Goal: Feedback & Contribution: Submit feedback/report problem

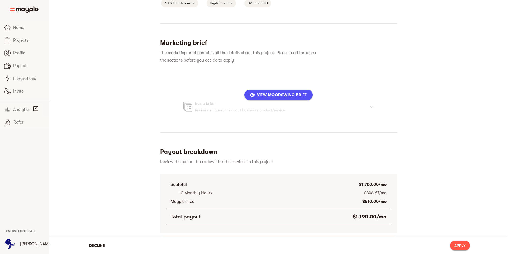
scroll to position [90, 0]
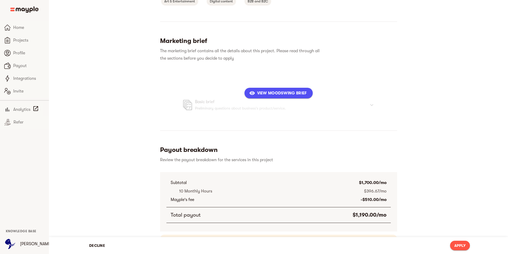
drag, startPoint x: 276, startPoint y: 101, endPoint x: 275, endPoint y: 99, distance: 2.9
click at [276, 101] on div at bounding box center [278, 92] width 237 height 45
click at [274, 97] on button "View moodswing Brief" at bounding box center [279, 93] width 68 height 11
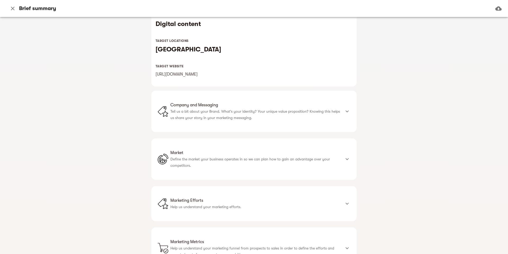
scroll to position [91, 0]
drag, startPoint x: 242, startPoint y: 117, endPoint x: 170, endPoint y: 115, distance: 72.1
click at [242, 117] on p "Tell us a bit about your Brand. What's your identity? Your unique value proposi…" at bounding box center [256, 115] width 171 height 13
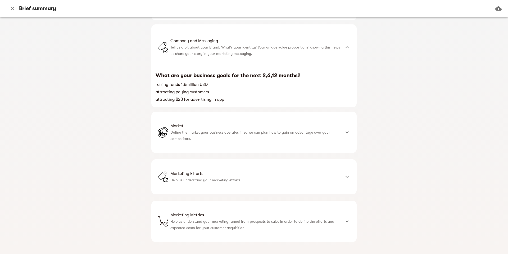
scroll to position [159, 0]
click at [241, 132] on p "Define the market your business operates in so we can plan how to gain an advan…" at bounding box center [256, 134] width 171 height 13
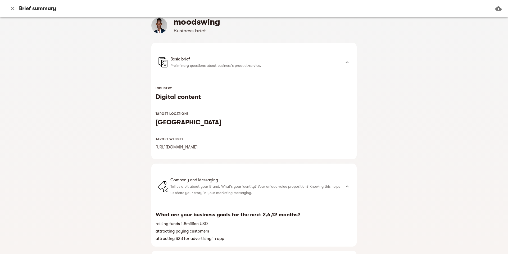
scroll to position [0, 0]
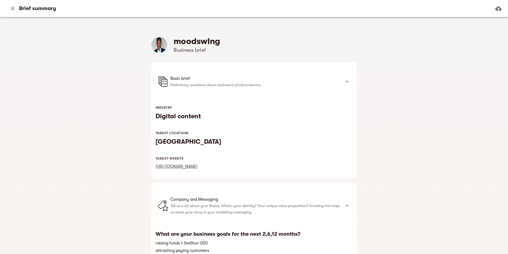
click at [182, 168] on link "[URL][DOMAIN_NAME]" at bounding box center [177, 166] width 42 height 5
click at [14, 8] on icon "button" at bounding box center [13, 8] width 6 height 6
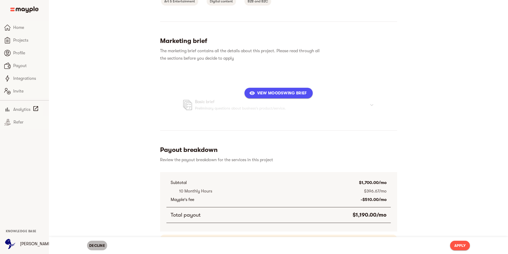
click at [102, 244] on span "Decline" at bounding box center [97, 245] width 16 height 6
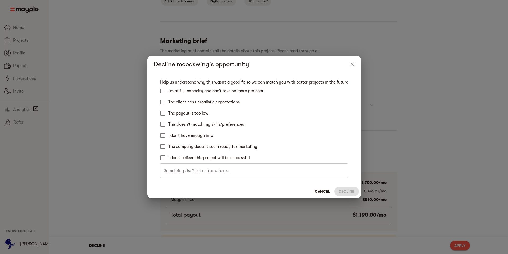
click at [192, 147] on span "The company doesn't seem ready for marketing" at bounding box center [212, 146] width 89 height 6
click at [168, 147] on input "The company doesn't seem ready for marketing" at bounding box center [162, 146] width 11 height 11
checkbox input "true"
click at [351, 193] on span "Decline" at bounding box center [347, 191] width 16 height 6
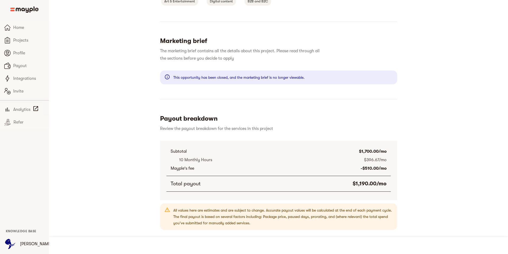
scroll to position [193, 0]
